Goal: Obtain resource: Download file/media

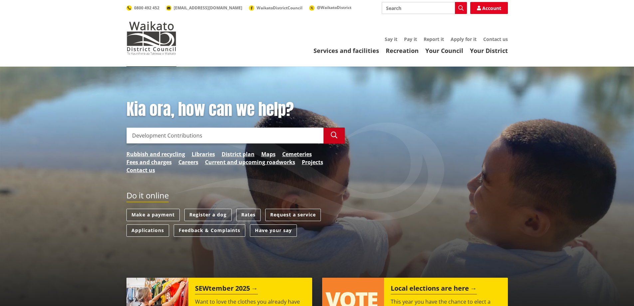
click at [334, 136] on icon "button" at bounding box center [334, 135] width 7 height 7
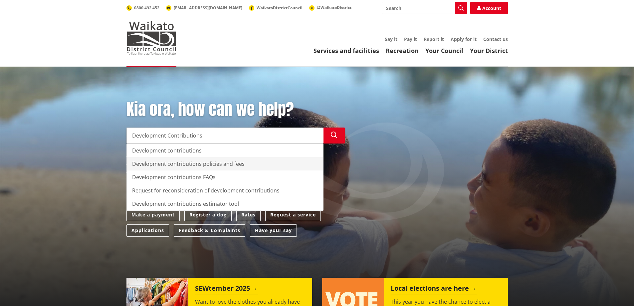
click at [232, 163] on div "Development contributions policies and fees" at bounding box center [225, 163] width 196 height 13
type input "Development contributions policies and fees"
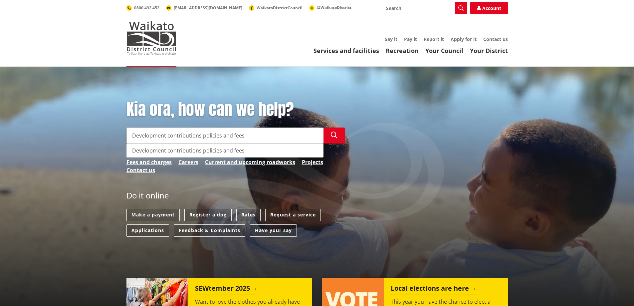
click at [225, 149] on div "Development contributions policies and fees" at bounding box center [225, 150] width 196 height 13
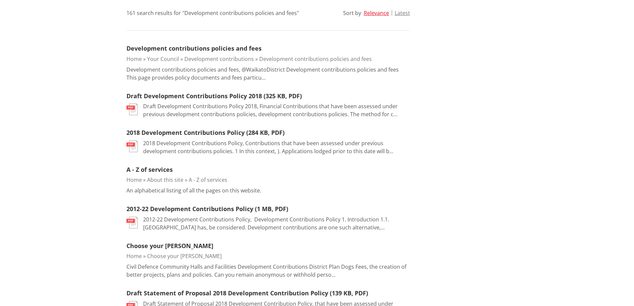
scroll to position [33, 0]
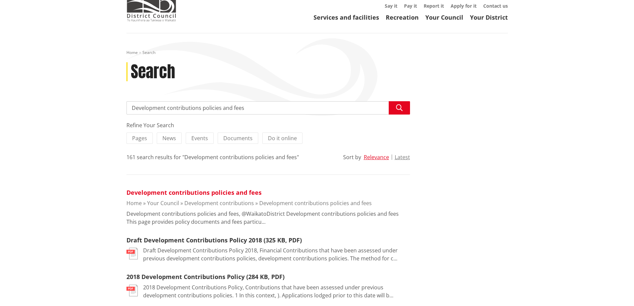
click at [170, 193] on link "Development contributions policies and fees" at bounding box center [193, 192] width 135 height 8
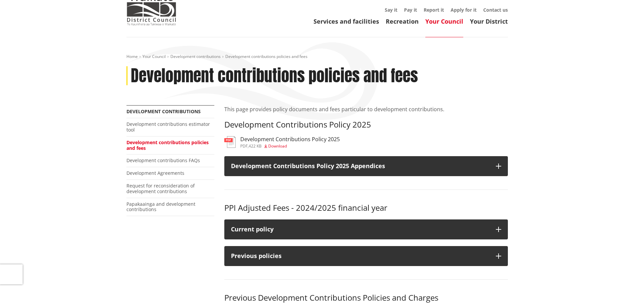
scroll to position [33, 0]
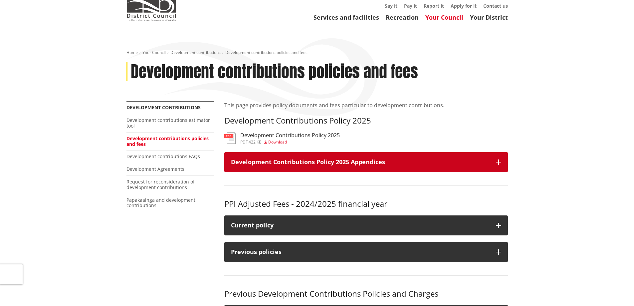
click at [499, 159] on button "Development Contributions Policy 2025 Appendices" at bounding box center [365, 162] width 283 height 20
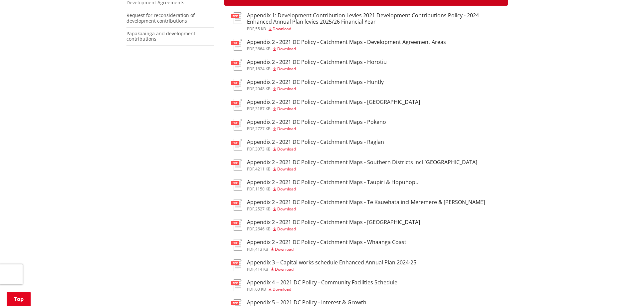
scroll to position [233, 0]
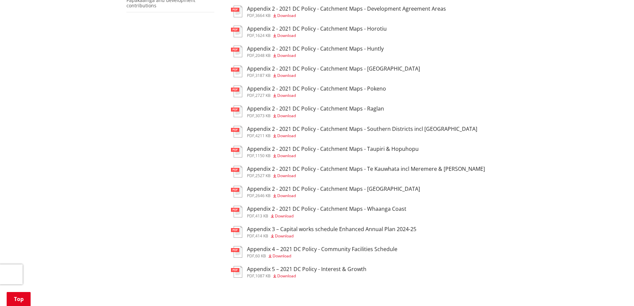
click at [290, 195] on span "Download" at bounding box center [286, 196] width 19 height 6
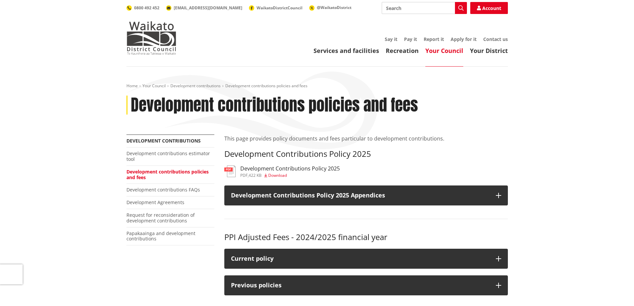
click at [274, 173] on span "Download" at bounding box center [277, 175] width 19 height 6
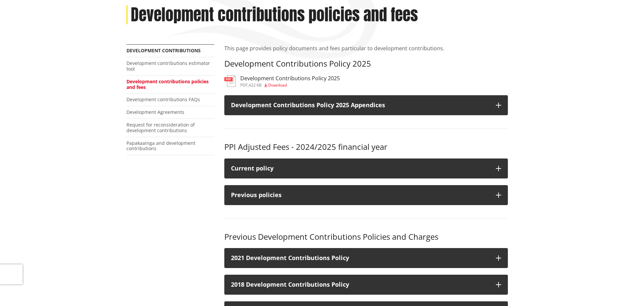
scroll to position [100, 0]
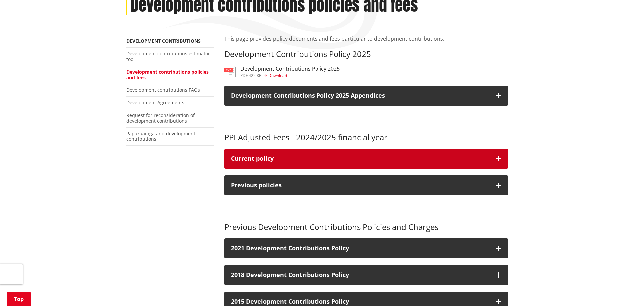
click at [386, 156] on div "Current policy" at bounding box center [360, 158] width 258 height 7
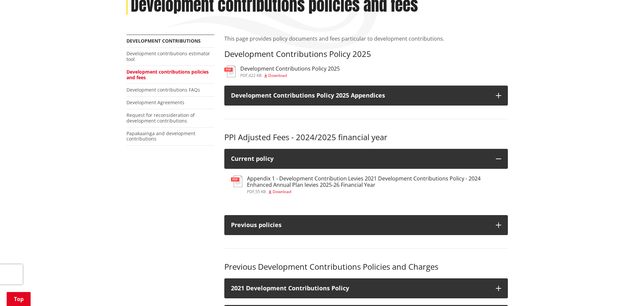
click at [316, 183] on h3 "Appendix 1 - Development Contribution Levies 2021 Development Contributions Pol…" at bounding box center [374, 181] width 254 height 13
